Goal: Information Seeking & Learning: Learn about a topic

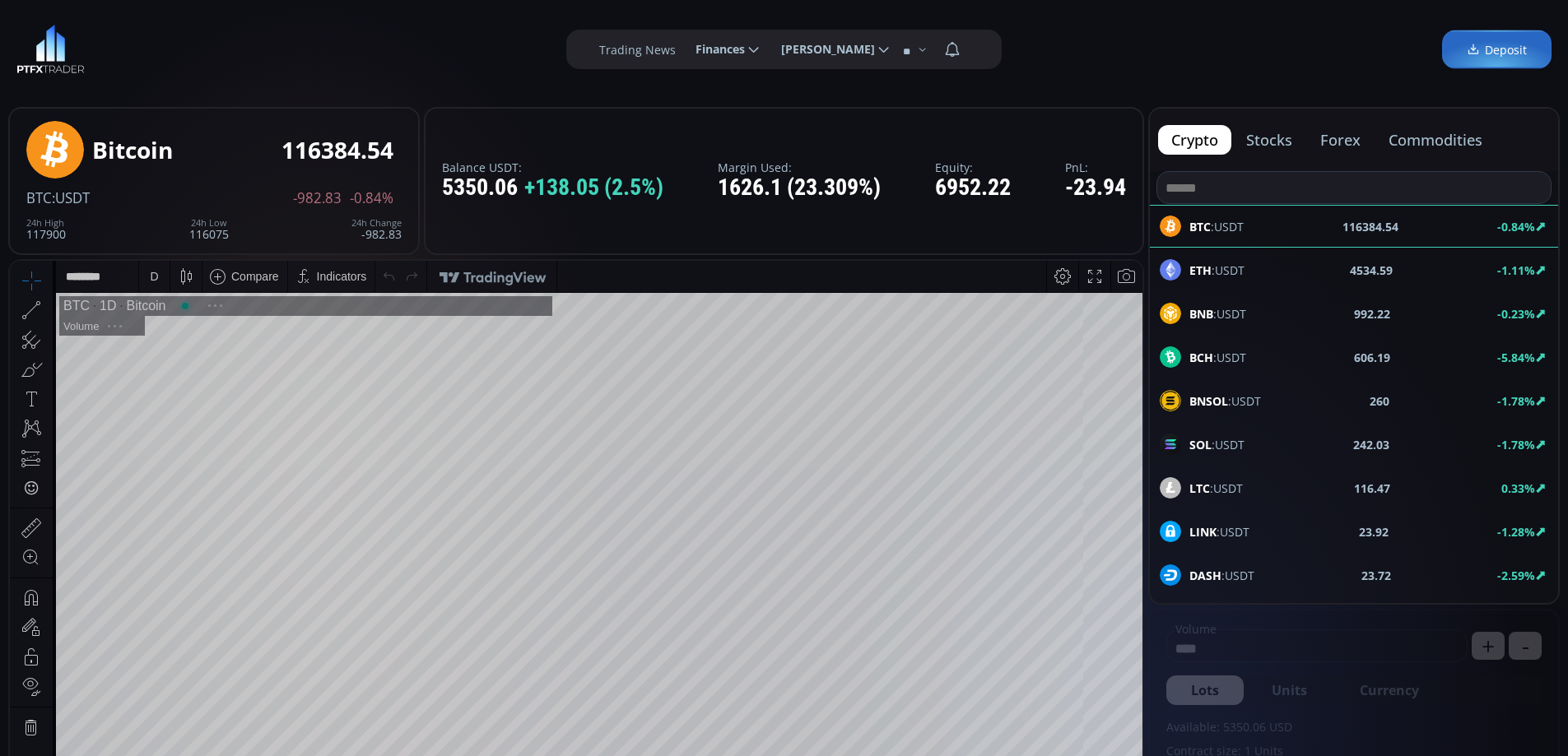
scroll to position [229, 0]
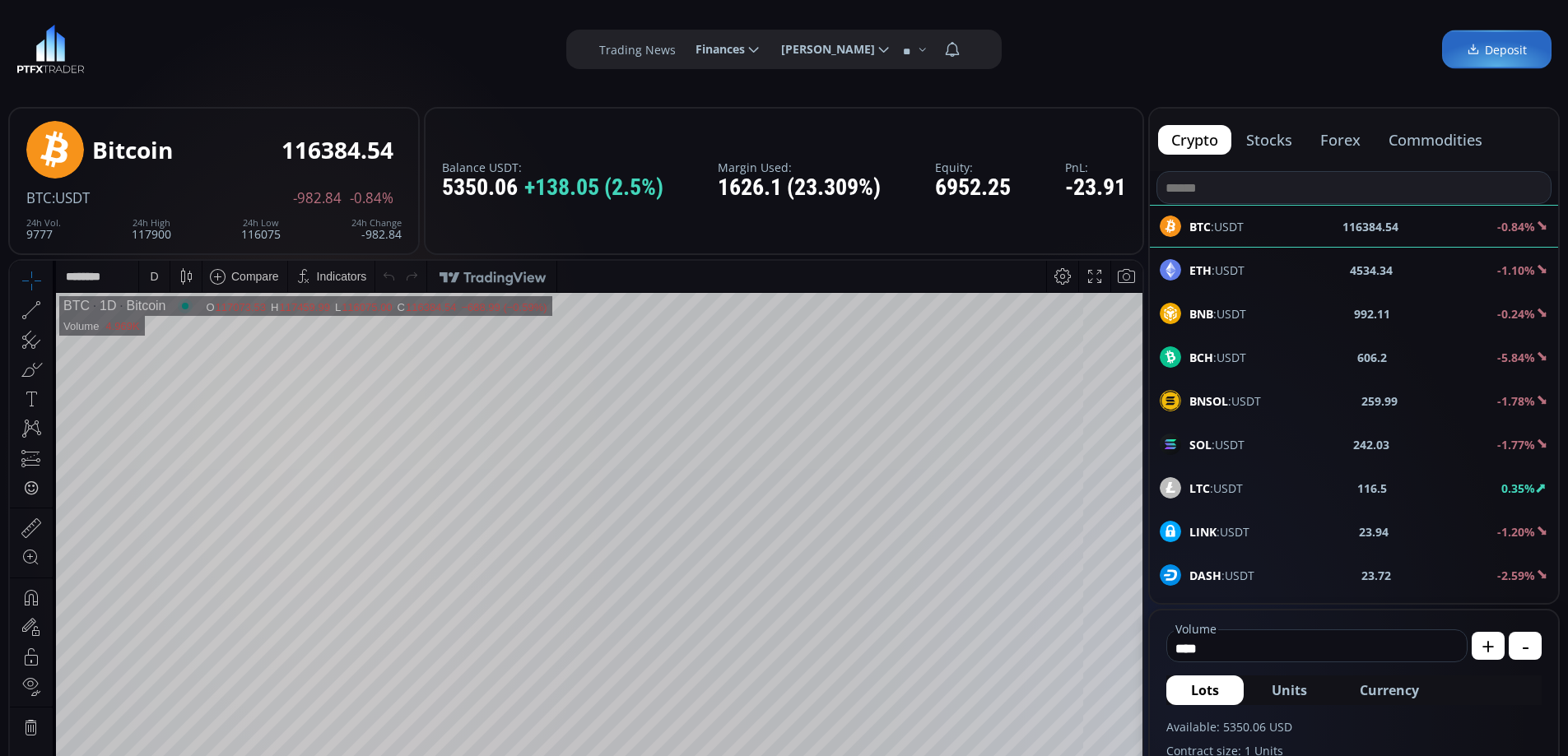
click at [1349, 138] on button "forex" at bounding box center [1339, 139] width 67 height 30
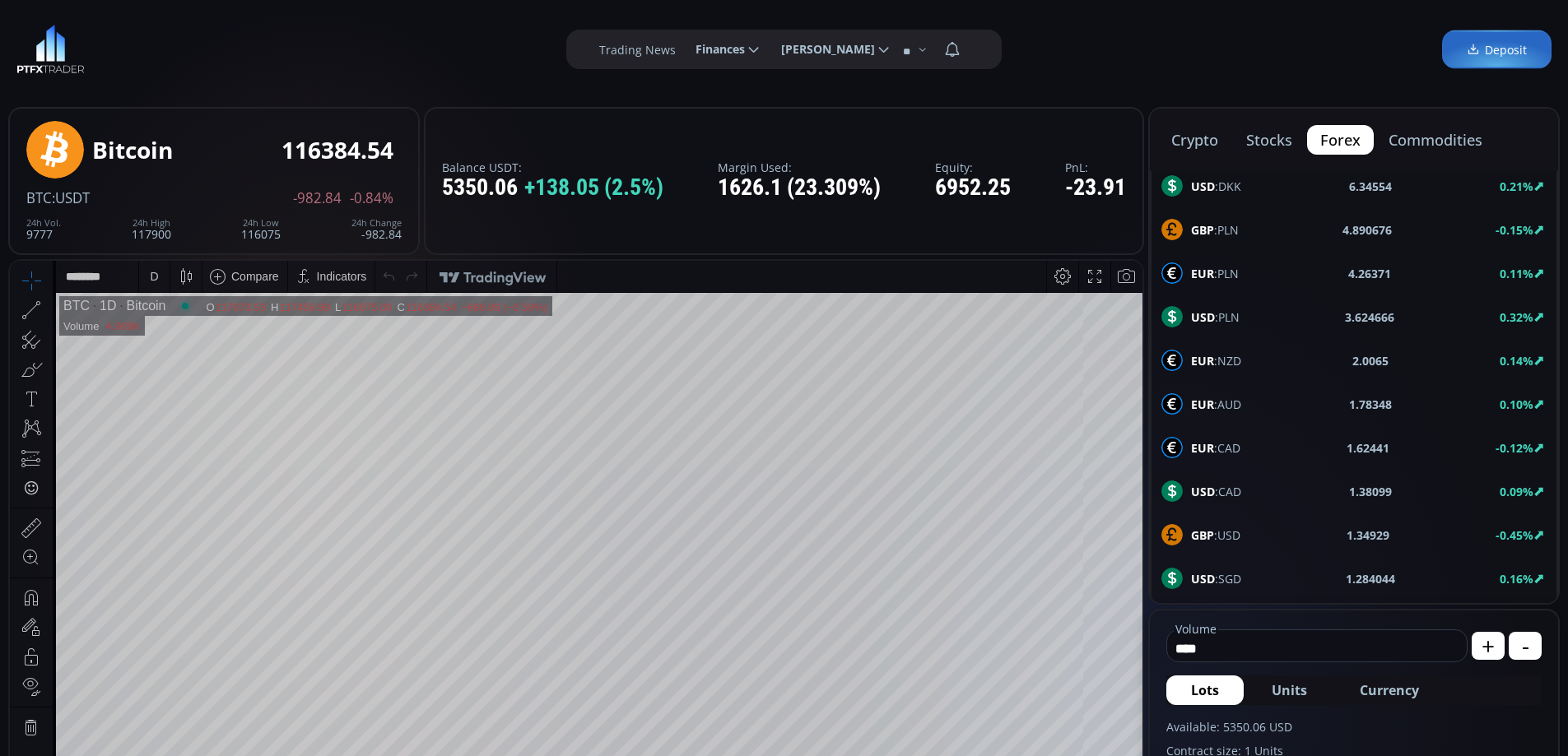
scroll to position [880, 0]
click at [1264, 494] on div "USD :CHF 0.794286 0.23%" at bounding box center [1354, 491] width 385 height 21
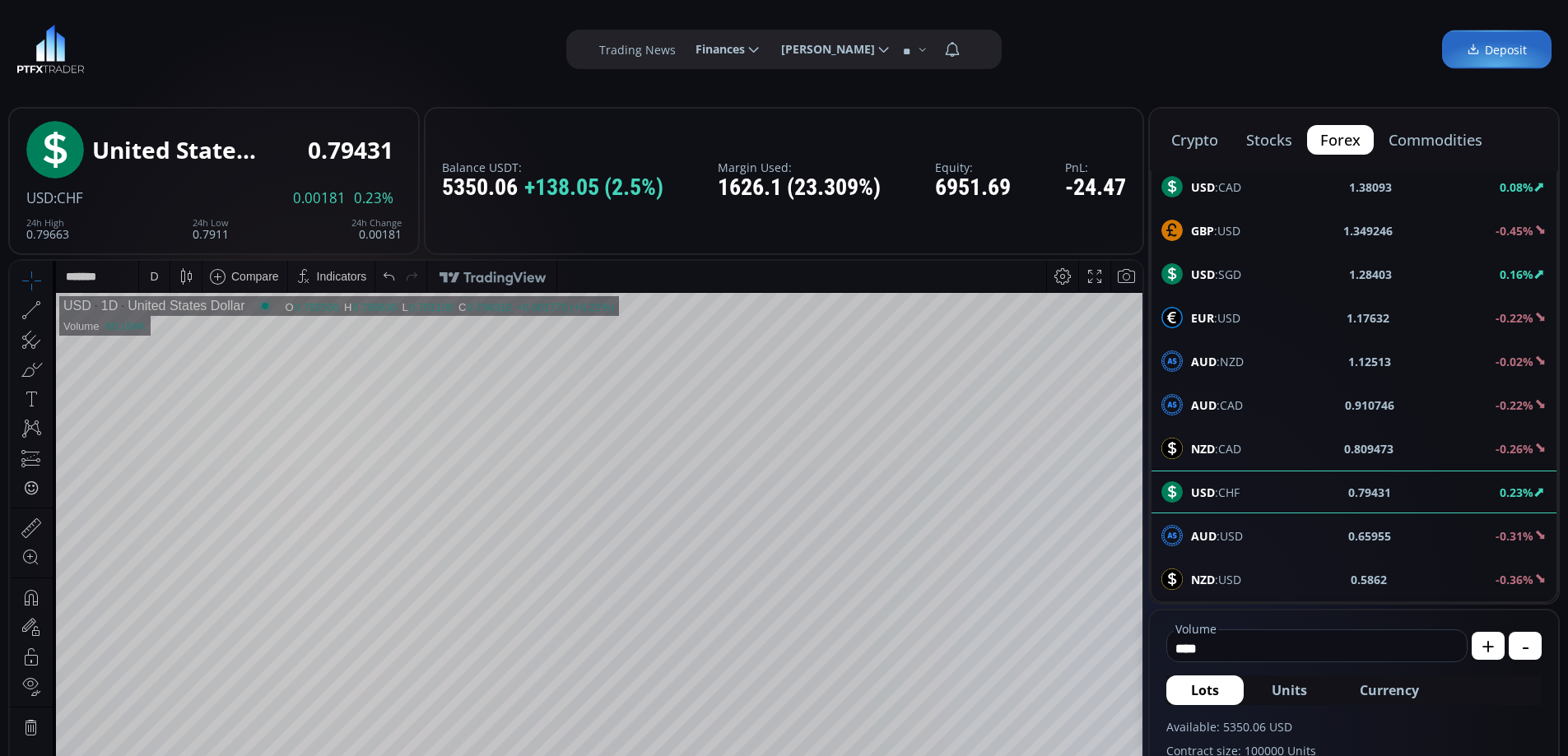
click at [153, 274] on div "D" at bounding box center [154, 277] width 8 height 14
click at [181, 471] on div "1 hour" at bounding box center [196, 472] width 100 height 14
click at [1116, 261] on html "Date Range 5y 1y 3m 1m 5d 1d 13:52:12 (UTC) log auto USD 1h United States Dolla…" at bounding box center [576, 645] width 1133 height 768
click at [1142, 300] on html "Date Range 5y 1y 3m 1m 5d 1d 13:52:13 (UTC) log auto USD 1h United States Dolla…" at bounding box center [576, 645] width 1133 height 768
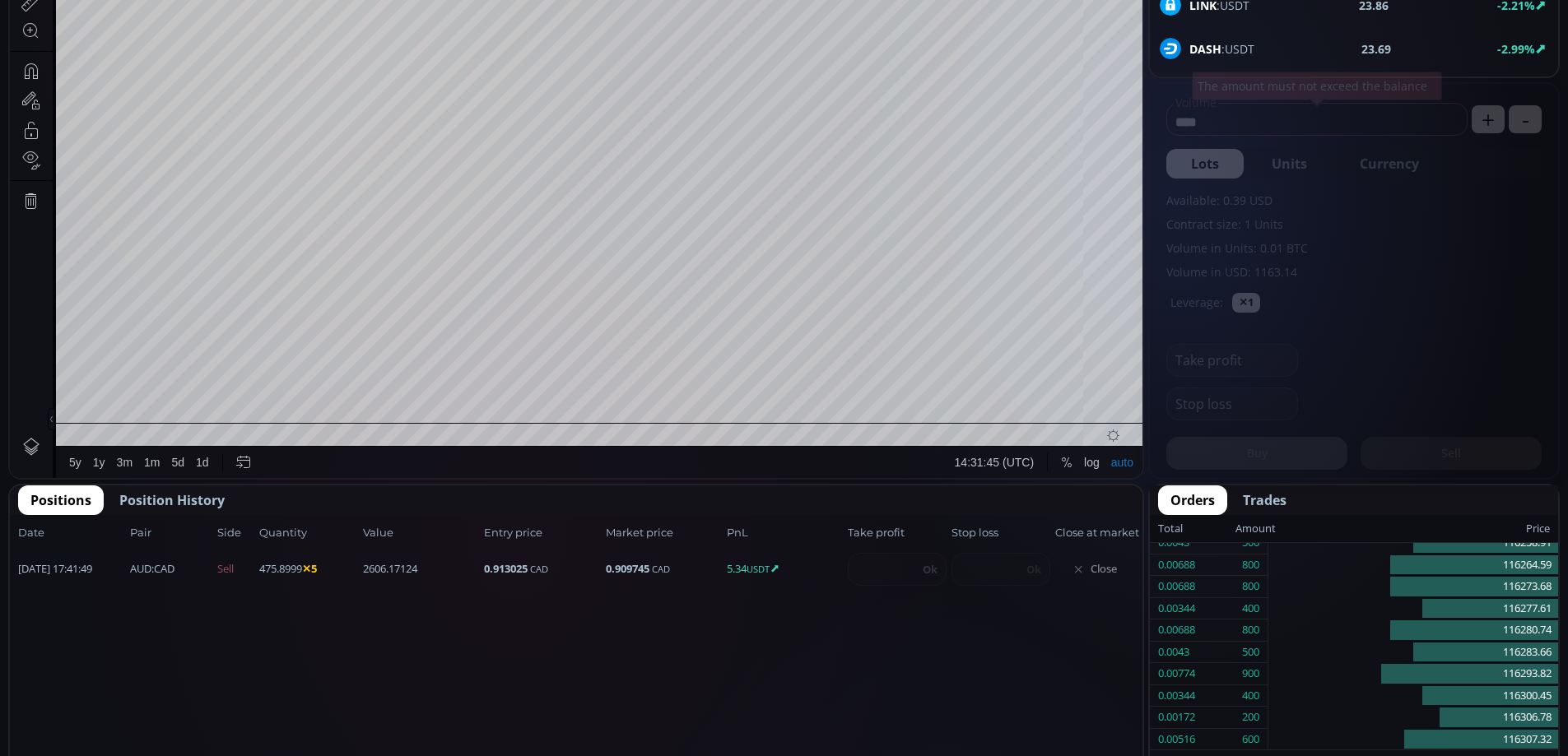
scroll to position [595, 0]
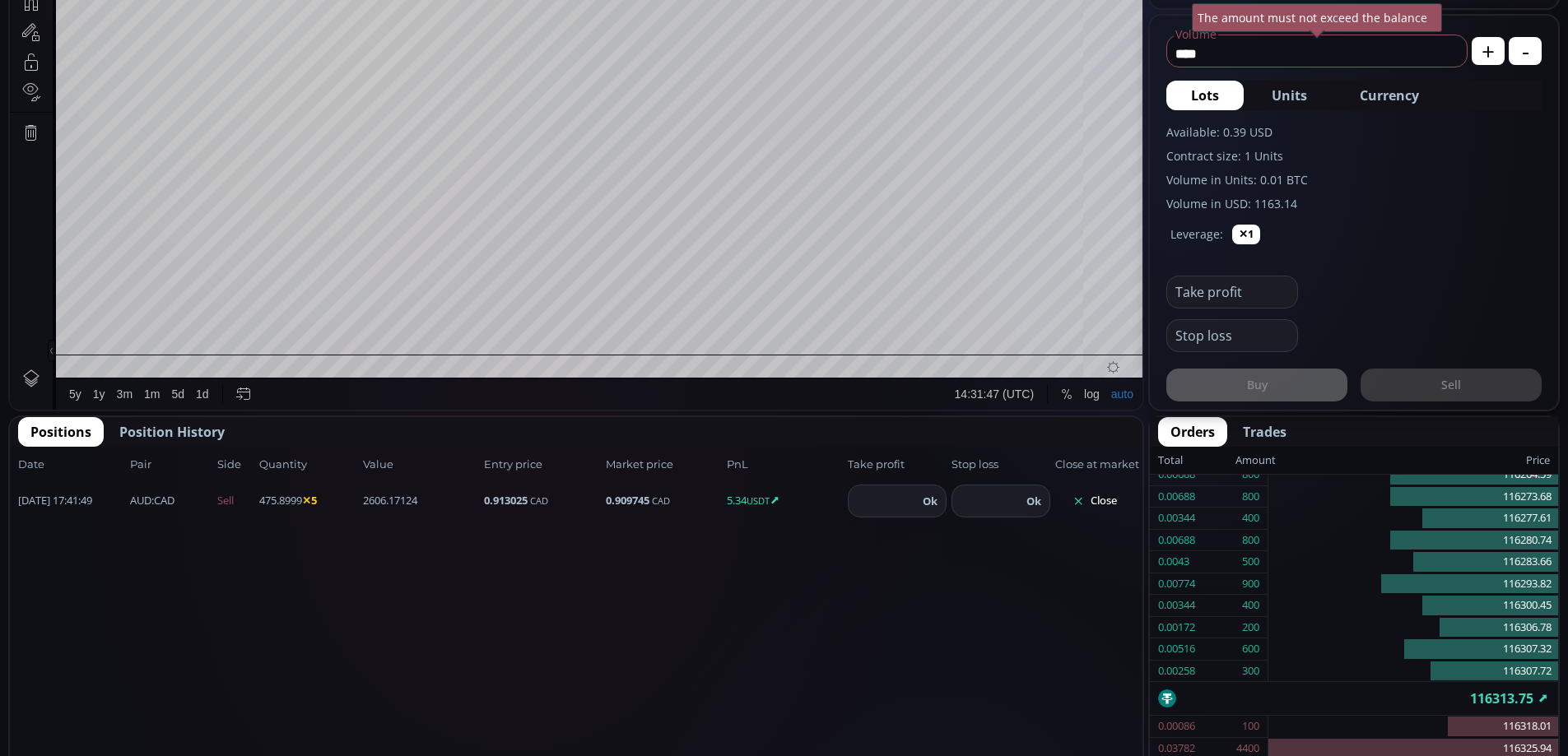
click at [1108, 495] on button "Close" at bounding box center [1095, 500] width 79 height 26
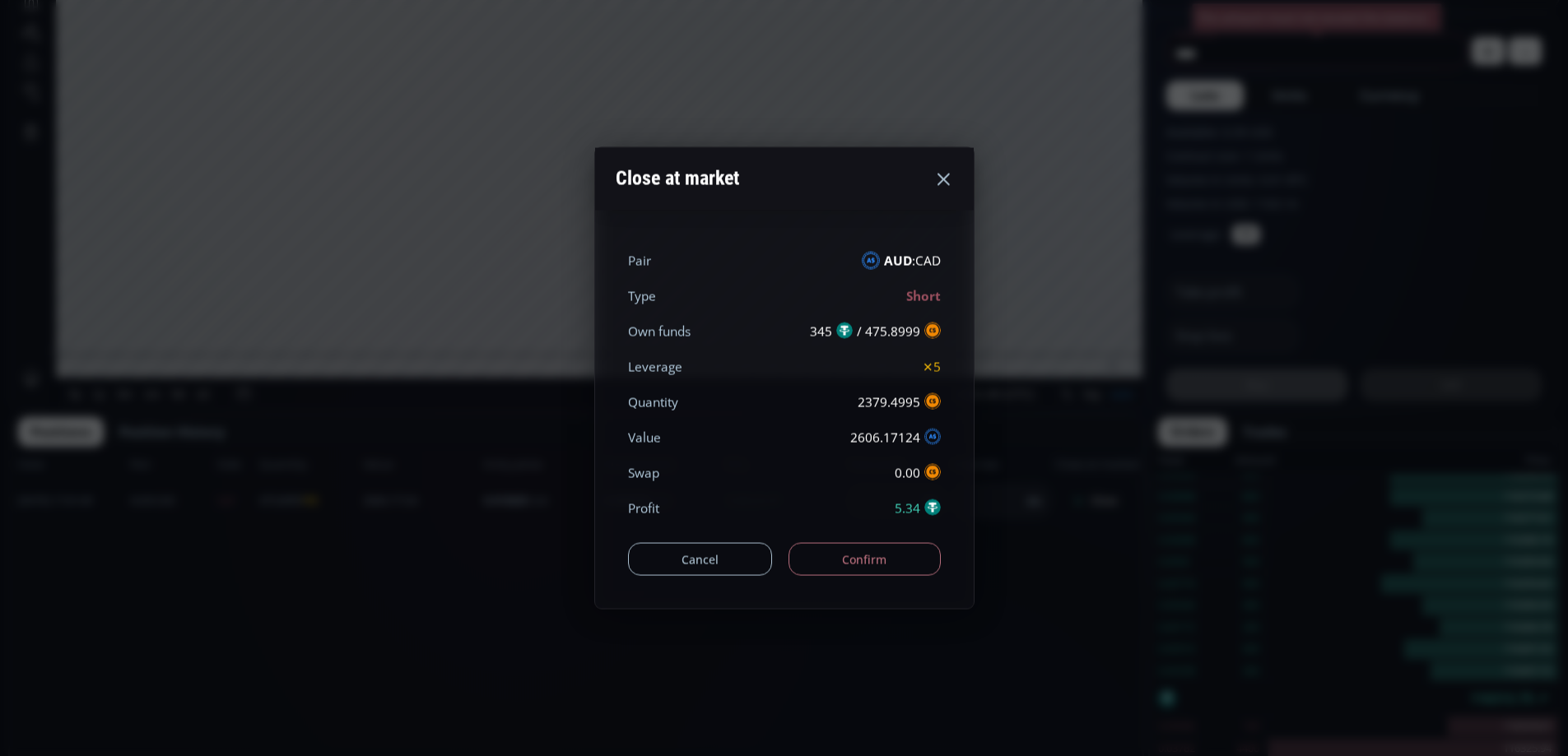
click at [860, 565] on button "Confirm" at bounding box center [864, 559] width 152 height 33
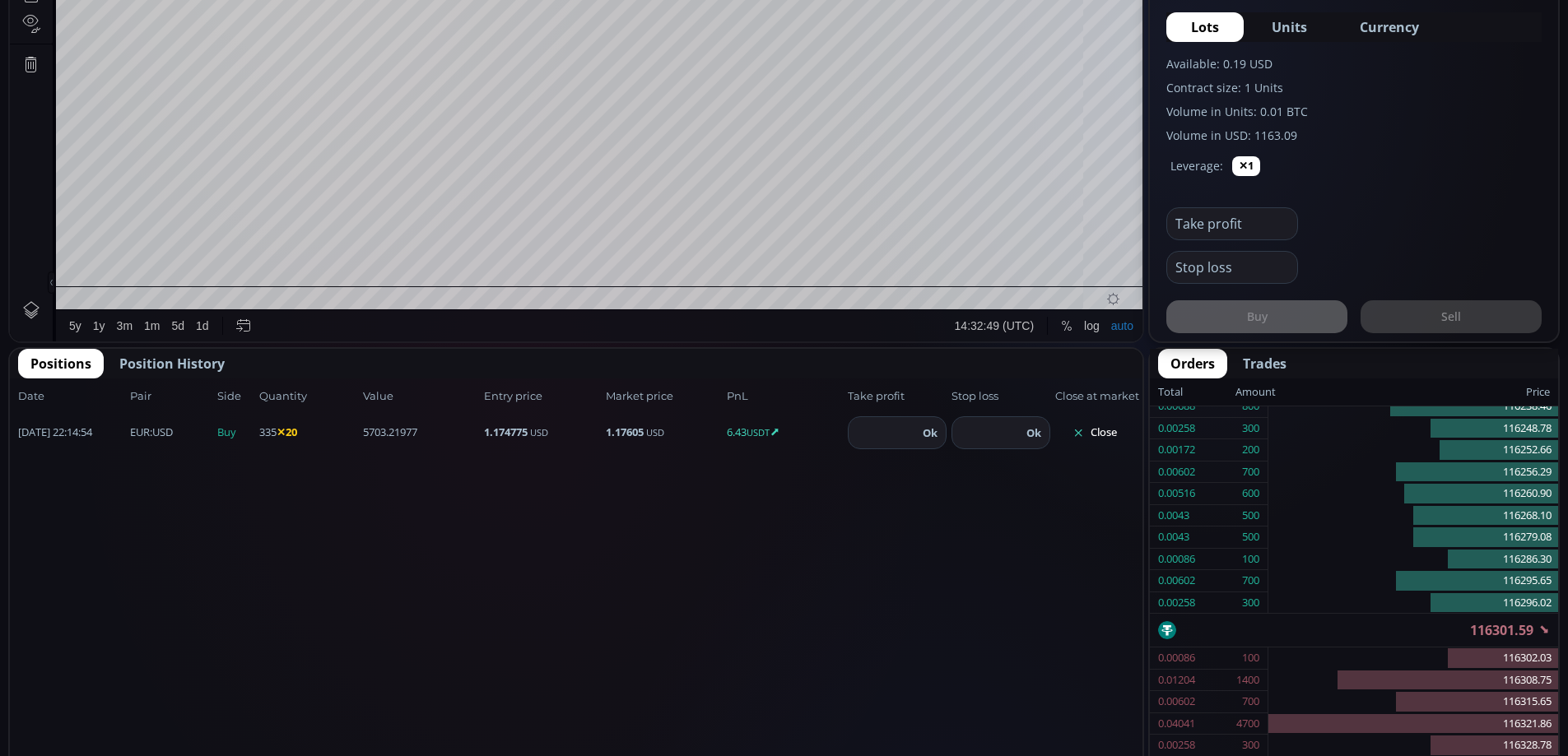
scroll to position [675, 0]
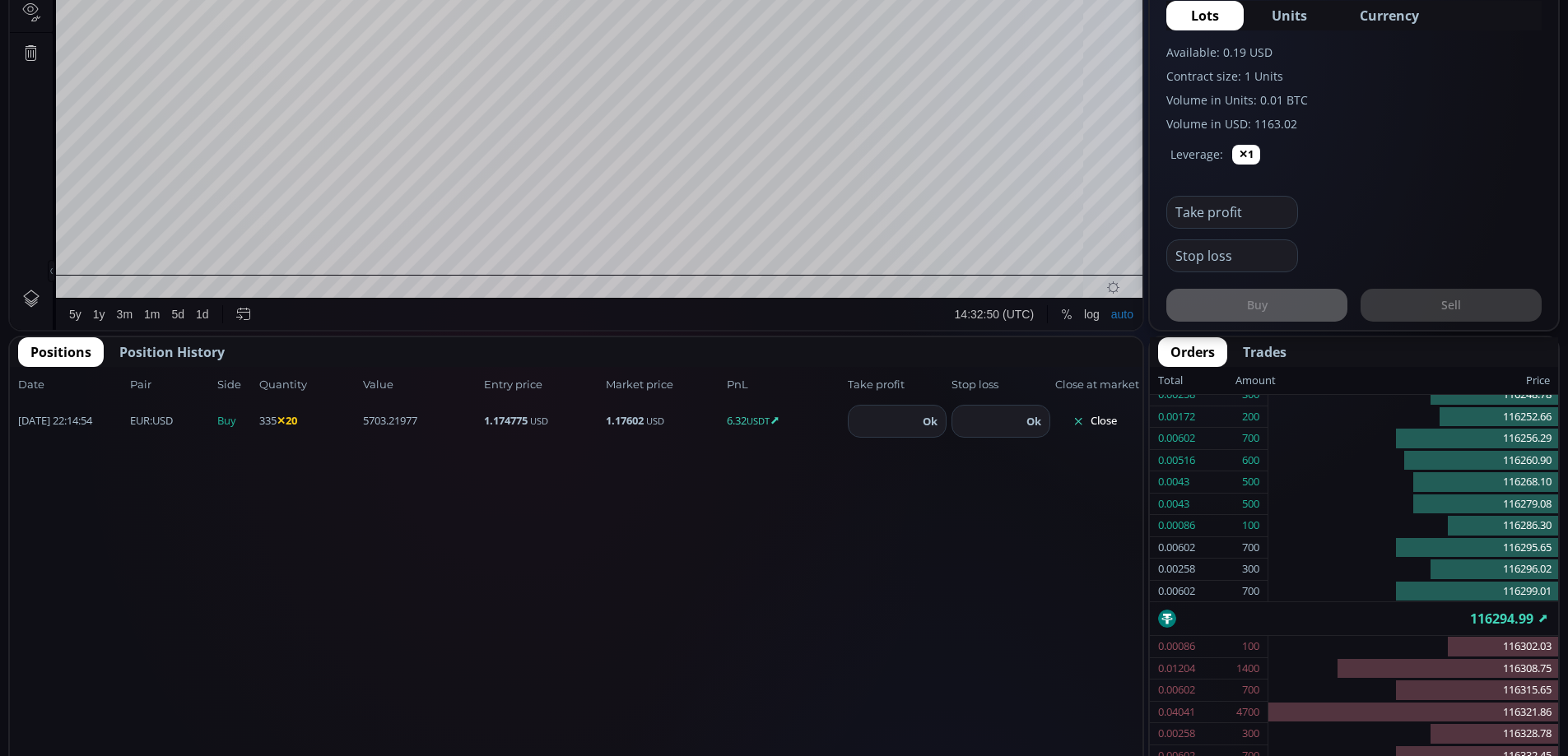
click at [1103, 419] on button "Close" at bounding box center [1095, 421] width 79 height 26
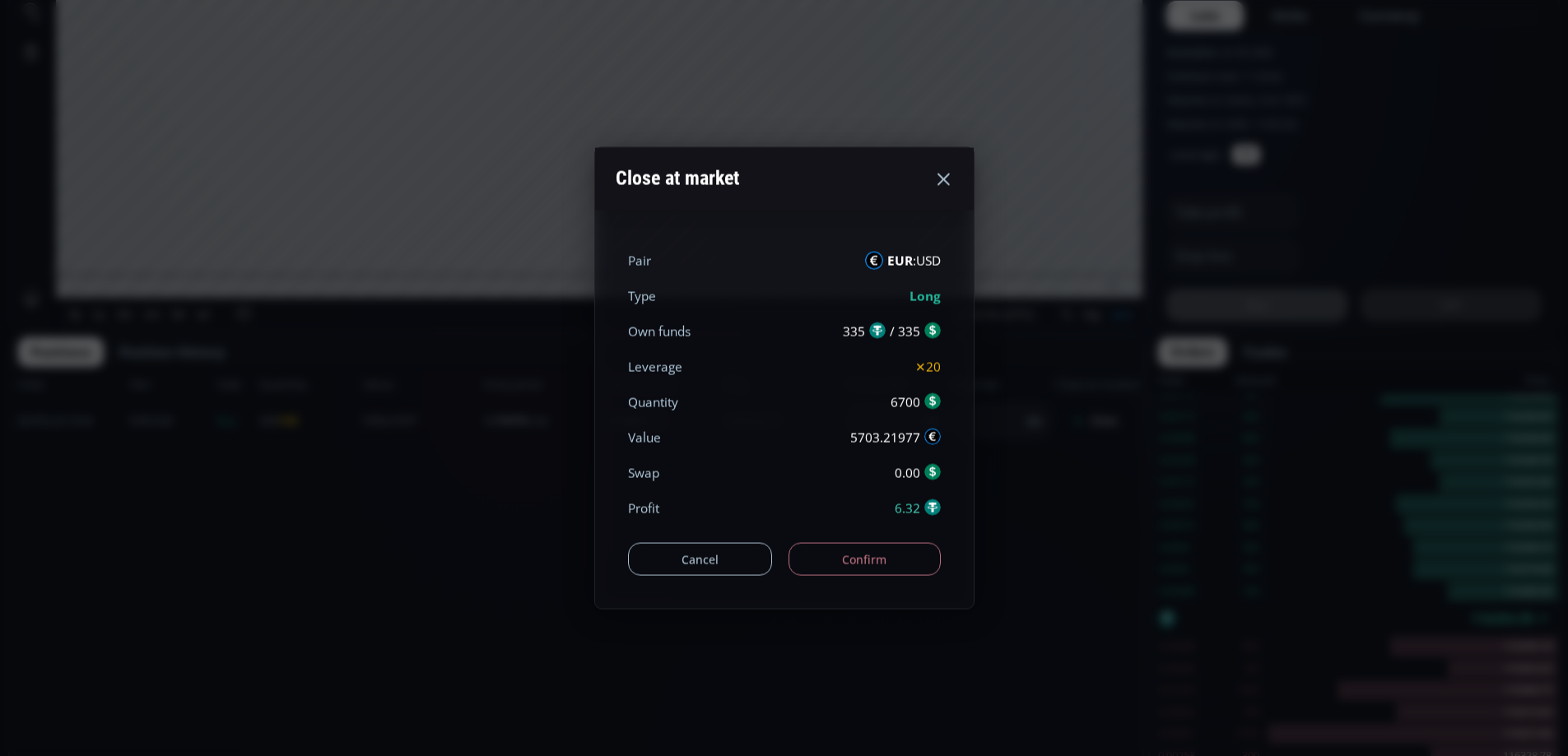
click at [854, 569] on button "Confirm" at bounding box center [864, 559] width 152 height 33
